Goal: Task Accomplishment & Management: Manage account settings

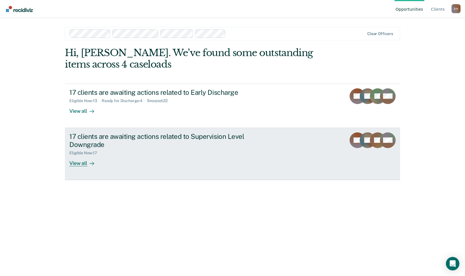
click at [172, 138] on div "17 clients are awaiting actions related to Supervision Level Downgrade" at bounding box center [167, 140] width 197 height 16
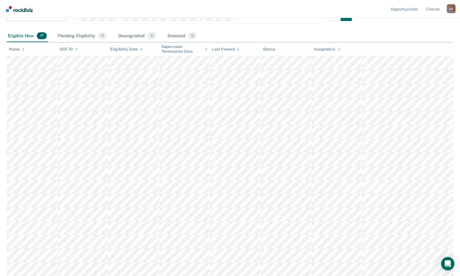
scroll to position [50, 0]
click at [216, 37] on div "Eligible Now 17 Pending Eligibility 0 Downgraded 0 Snoozed 0" at bounding box center [230, 35] width 447 height 13
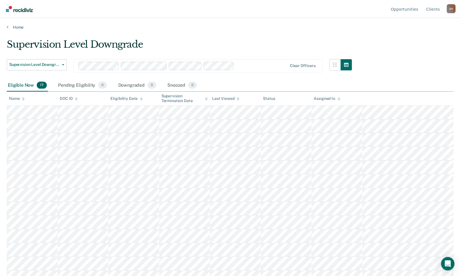
scroll to position [63, 0]
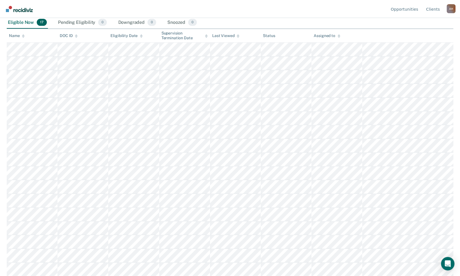
click at [86, 33] on th "DOC ID" at bounding box center [83, 36] width 51 height 14
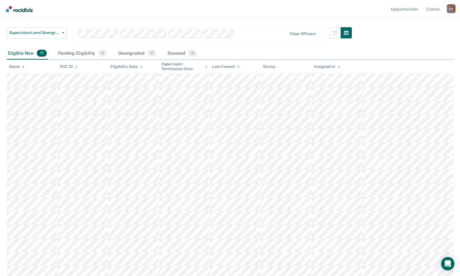
scroll to position [0, 0]
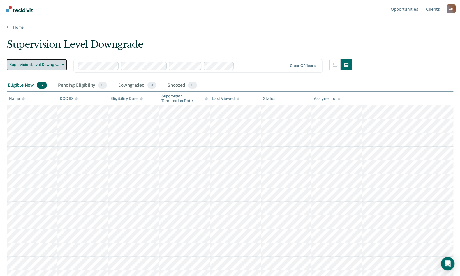
click at [59, 66] on span "Supervision Level Downgrade" at bounding box center [34, 64] width 50 height 5
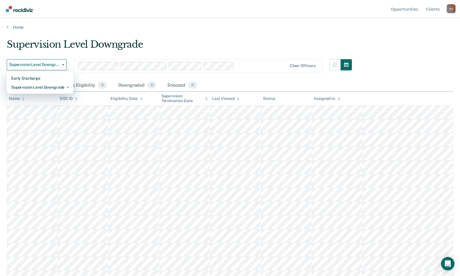
click at [119, 17] on nav "Opportunities Client s Alan Hoff A H Profile How it works Log Out" at bounding box center [229, 9] width 451 height 18
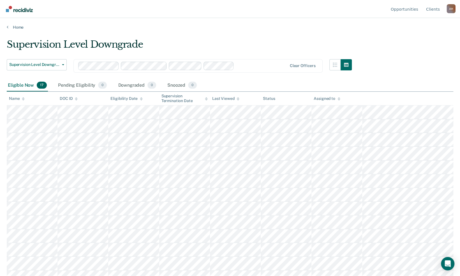
click at [137, 44] on div "Supervision Level Downgrade" at bounding box center [179, 47] width 345 height 16
click at [56, 66] on span "Supervision Level Downgrade" at bounding box center [34, 64] width 50 height 5
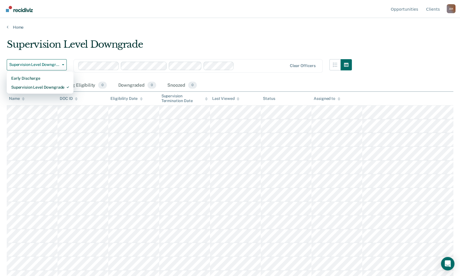
click at [201, 32] on main "Supervision Level Downgrade Supervision Level Downgrade Early Discharge Supervi…" at bounding box center [230, 152] width 460 height 245
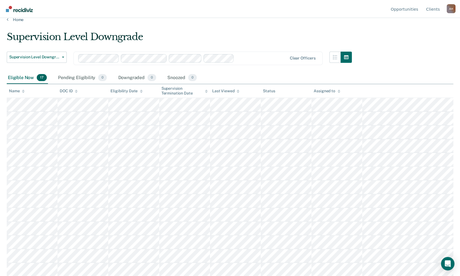
scroll to position [11, 0]
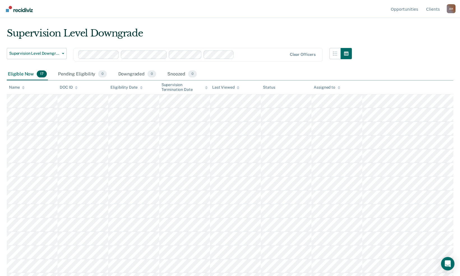
click at [200, 90] on div "Supervision Termination Date" at bounding box center [185, 87] width 46 height 10
click at [235, 57] on div at bounding box center [183, 54] width 210 height 8
click at [217, 19] on main "Supervision Level Downgrade Supervision Level Downgrade Early Discharge Supervi…" at bounding box center [230, 141] width 460 height 245
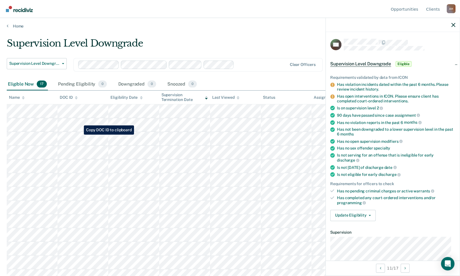
scroll to position [63, 0]
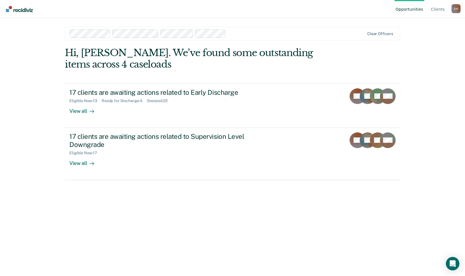
click at [33, 34] on div "Opportunities Client s Alan Hoff A H Profile How it works Log Out Clear officer…" at bounding box center [232, 138] width 465 height 276
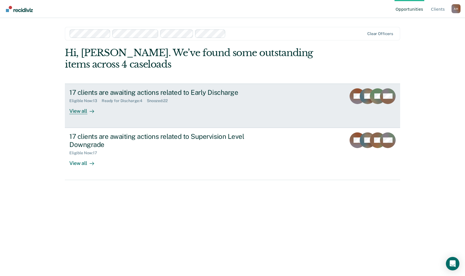
click at [204, 98] on div "Eligible Now : 13 Ready for Discharge : 4 Snoozed : 22" at bounding box center [167, 99] width 197 height 7
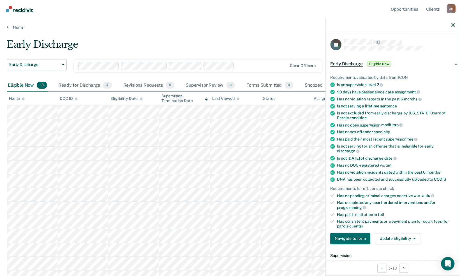
drag, startPoint x: 265, startPoint y: 19, endPoint x: 226, endPoint y: 33, distance: 41.8
click at [226, 33] on main "Early Discharge Early Discharge Early Discharge Supervision Level Downgrade Cle…" at bounding box center [230, 152] width 460 height 245
click at [204, 77] on div "Early Discharge Early Discharge Supervision Level Downgrade Clear officers" at bounding box center [179, 69] width 345 height 20
click at [283, 30] on main "Early Discharge Early Discharge Early Discharge Supervision Level Downgrade Cle…" at bounding box center [230, 152] width 460 height 245
drag, startPoint x: 268, startPoint y: 52, endPoint x: 265, endPoint y: 52, distance: 2.9
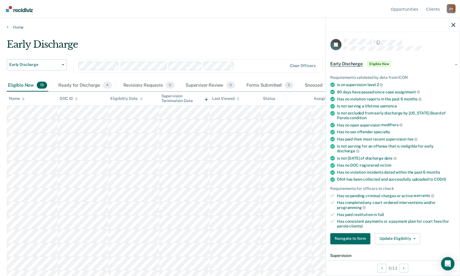
click at [265, 52] on div "Early Discharge" at bounding box center [179, 47] width 345 height 16
click at [266, 19] on div "Home" at bounding box center [230, 24] width 460 height 12
click at [240, 23] on div "Home" at bounding box center [230, 24] width 460 height 12
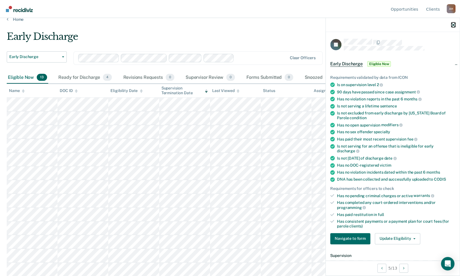
click at [452, 24] on icon "button" at bounding box center [454, 25] width 4 height 4
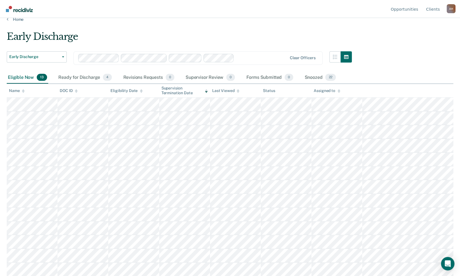
scroll to position [0, 0]
